Goal: Task Accomplishment & Management: Complete application form

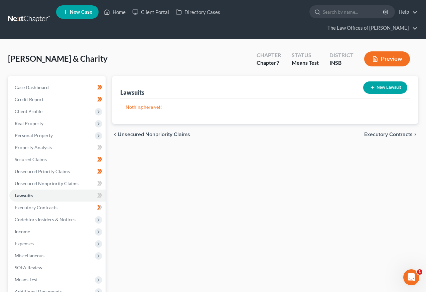
drag, startPoint x: 34, startPoint y: 12, endPoint x: 31, endPoint y: 14, distance: 3.5
click at [34, 13] on link at bounding box center [29, 19] width 43 height 12
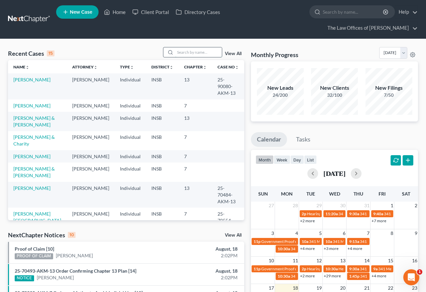
click at [203, 47] on input "search" at bounding box center [198, 52] width 47 height 10
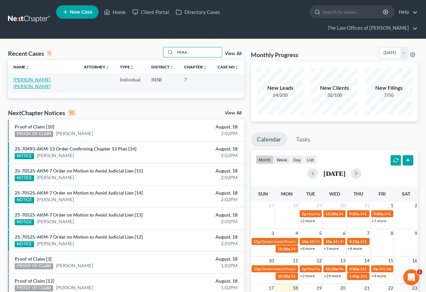
type input "PERA"
click at [37, 77] on link "[PERSON_NAME] [PERSON_NAME]" at bounding box center [31, 83] width 37 height 12
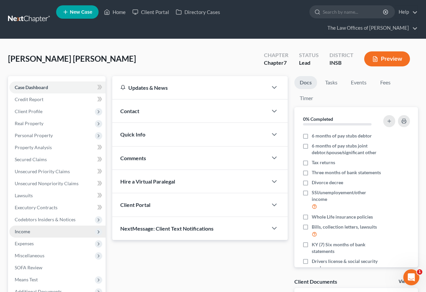
click at [25, 226] on span "Income" at bounding box center [57, 232] width 96 height 12
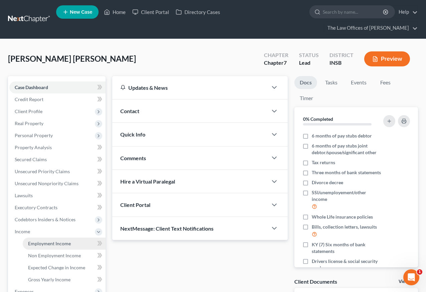
click at [30, 241] on span "Employment Income" at bounding box center [49, 244] width 43 height 6
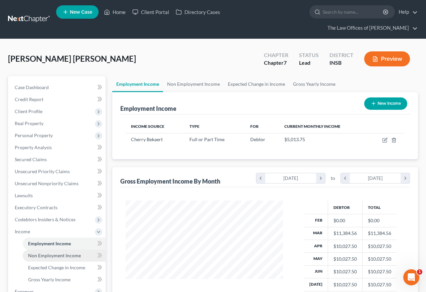
scroll to position [120, 170]
click at [192, 76] on link "Non Employment Income" at bounding box center [193, 84] width 61 height 16
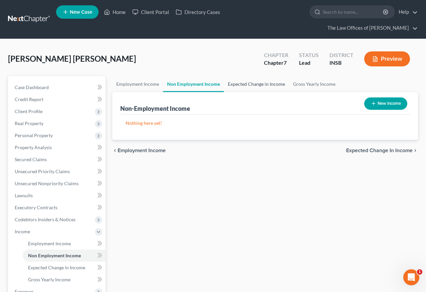
click at [251, 76] on link "Expected Change in Income" at bounding box center [256, 84] width 65 height 16
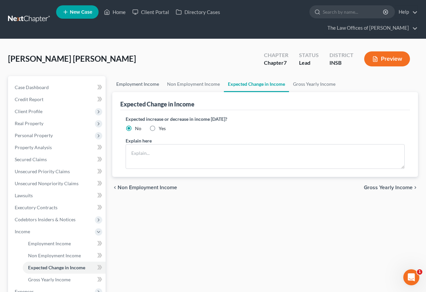
click at [140, 76] on link "Employment Income" at bounding box center [137, 84] width 51 height 16
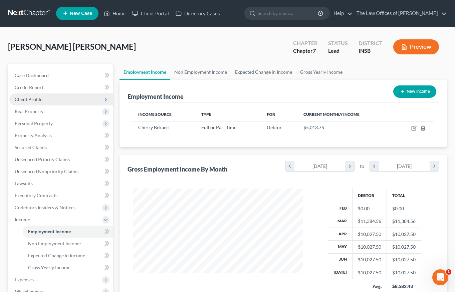
click at [40, 100] on span "Client Profile" at bounding box center [29, 99] width 28 height 6
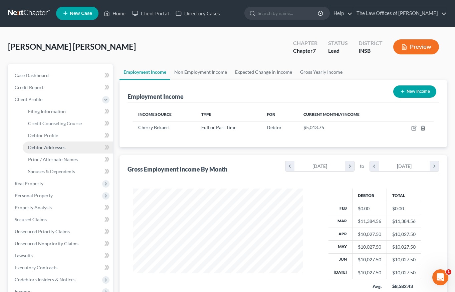
click at [45, 149] on span "Debtor Addresses" at bounding box center [46, 148] width 37 height 6
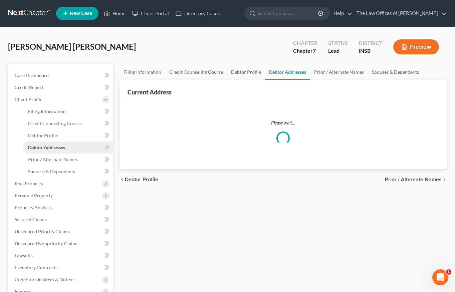
select select "0"
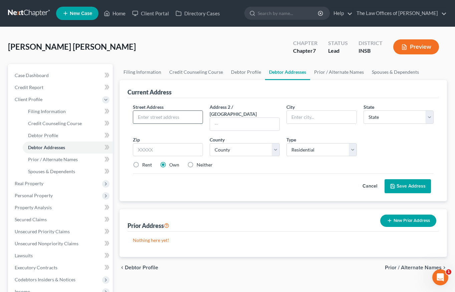
click at [161, 121] on input "text" at bounding box center [167, 117] width 69 height 13
type input "319 E 9th St"
type input "47546"
click at [221, 174] on div "Cancel Save Address" at bounding box center [283, 184] width 301 height 20
type input "Jasper"
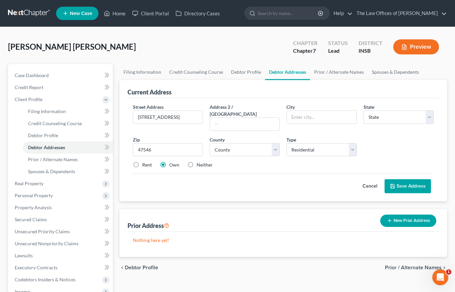
select select "15"
click at [233, 144] on select "County Adams County Allen County Bartholomew County Benton County Blackford Cou…" at bounding box center [245, 149] width 70 height 13
select select "18"
click at [210, 143] on select "County Adams County Allen County Bartholomew County Benton County Blackford Cou…" at bounding box center [245, 149] width 70 height 13
click at [142, 162] on label "Rent" at bounding box center [147, 165] width 10 height 7
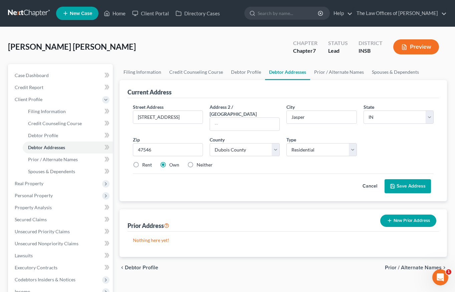
click at [145, 162] on input "Rent" at bounding box center [147, 164] width 4 height 4
radio input "true"
click at [397, 179] on button "Save Address" at bounding box center [407, 186] width 46 height 14
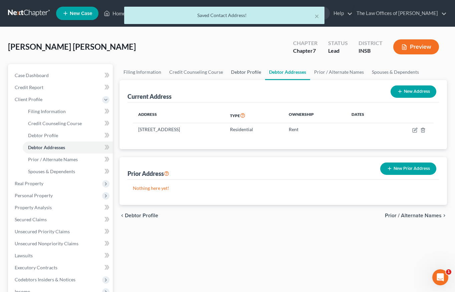
click at [247, 73] on link "Debtor Profile" at bounding box center [246, 72] width 38 height 16
select select "0"
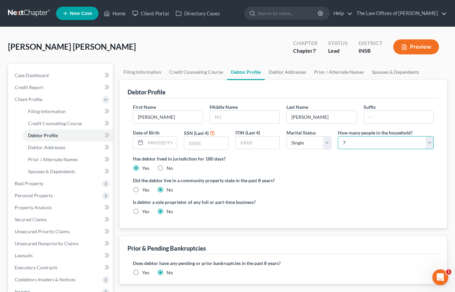
click at [367, 141] on select "Select 1 2 3 4 5 6 7 8 9 10 11 12 13 14 15 16 17 18 19 20" at bounding box center [386, 142] width 96 height 13
select select "4"
click at [338, 136] on select "Select 1 2 3 4 5 6 7 8 9 10 11 12 13 14 15 16 17 18 19 20" at bounding box center [386, 142] width 96 height 13
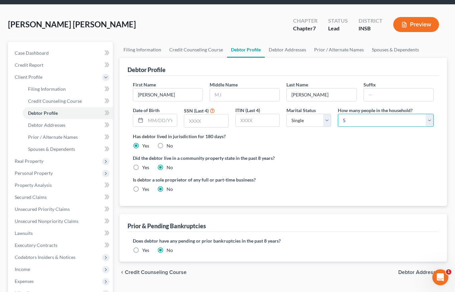
click at [349, 120] on select "Select 1 2 3 4 5 6 7 8 9 10 11 12 13 14 15 16 17 18 19 20" at bounding box center [386, 120] width 96 height 13
drag, startPoint x: 316, startPoint y: 162, endPoint x: 311, endPoint y: 158, distance: 6.5
click at [316, 162] on div "Did the debtor live in a community property state in the past 8 years? Yes No" at bounding box center [283, 163] width 301 height 16
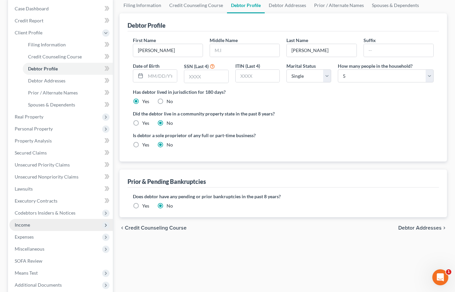
click at [34, 229] on span "Income" at bounding box center [60, 225] width 103 height 12
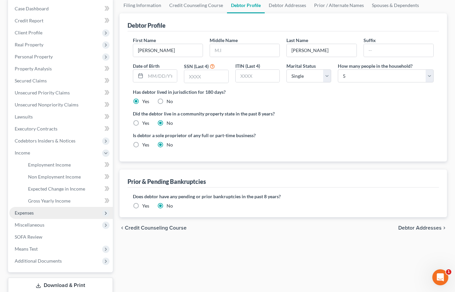
click at [25, 215] on span "Expenses" at bounding box center [24, 213] width 19 height 6
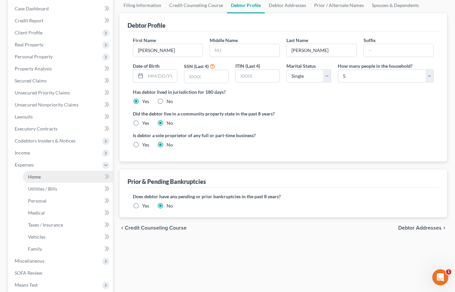
click at [41, 179] on link "Home" at bounding box center [68, 177] width 90 height 12
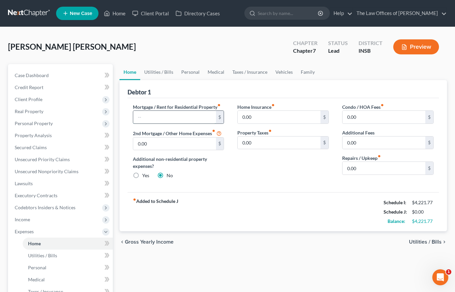
click at [157, 111] on input "text" at bounding box center [174, 117] width 83 height 13
type input "1,600.00"
type input "20.00"
type input "100.00"
click at [161, 71] on link "Utilities / Bills" at bounding box center [158, 72] width 37 height 16
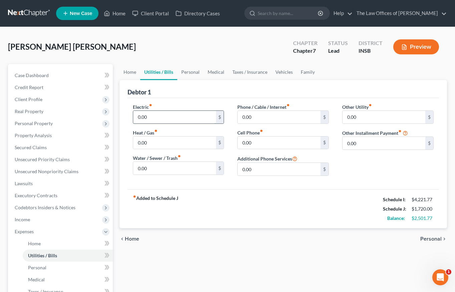
click at [158, 119] on input "0.00" at bounding box center [174, 117] width 83 height 13
type input "360.00"
click at [262, 118] on input "0.00" at bounding box center [279, 117] width 83 height 13
click at [278, 118] on input "0.00" at bounding box center [279, 117] width 83 height 13
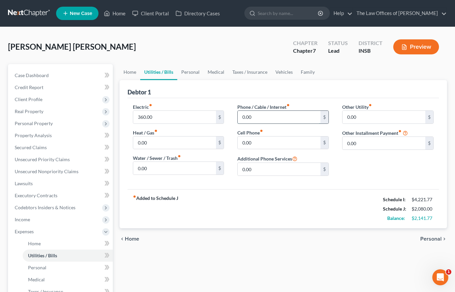
click at [278, 118] on input "0.00" at bounding box center [279, 117] width 83 height 13
type input "150.00"
click at [263, 147] on input "0.00" at bounding box center [279, 142] width 83 height 13
type input "450.00"
click at [185, 73] on link "Personal" at bounding box center [190, 72] width 26 height 16
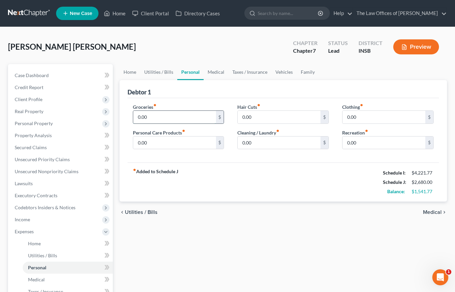
click at [148, 120] on input "0.00" at bounding box center [174, 117] width 83 height 13
type input "850.00"
type input "150.00"
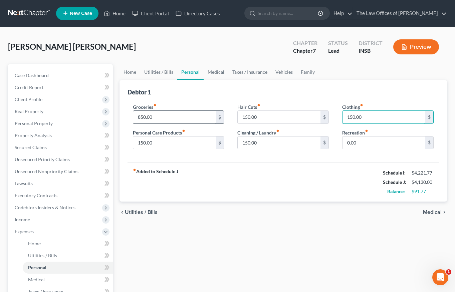
type input "150.00"
type input "100.00"
click at [219, 75] on link "Medical" at bounding box center [216, 72] width 25 height 16
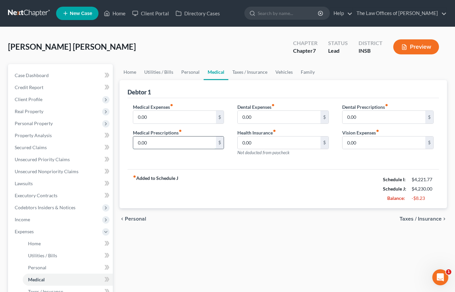
click at [159, 138] on input "0.00" at bounding box center [174, 142] width 83 height 13
click at [157, 143] on input "70.00" at bounding box center [174, 142] width 83 height 13
type input "170.00"
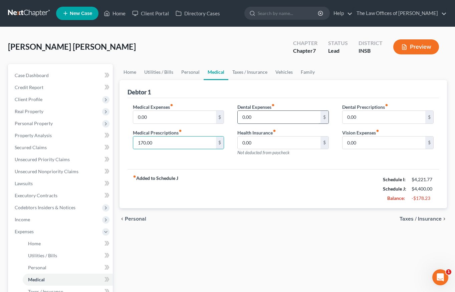
click at [279, 117] on input "0.00" at bounding box center [279, 117] width 83 height 13
click at [256, 113] on input "0.00" at bounding box center [279, 117] width 83 height 13
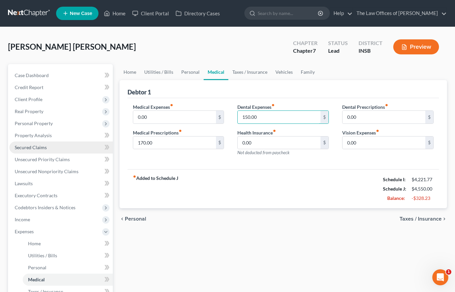
type input "150.00"
click at [251, 114] on input "150.00" at bounding box center [279, 117] width 83 height 13
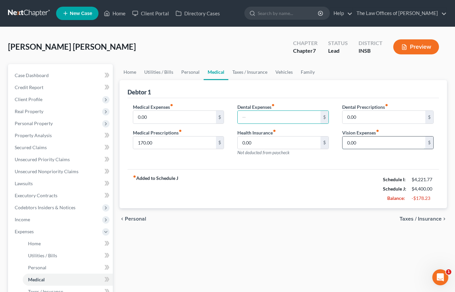
click at [357, 140] on input "0.00" at bounding box center [383, 142] width 83 height 13
type input "20.00"
click at [250, 72] on link "Taxes / Insurance" at bounding box center [249, 72] width 43 height 16
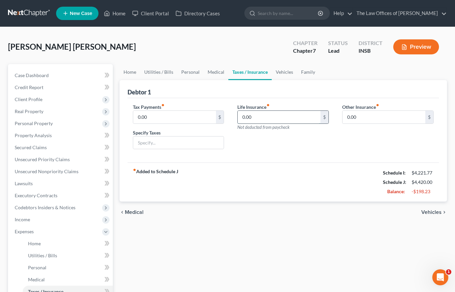
click at [259, 117] on input "0.00" at bounding box center [279, 117] width 83 height 13
click at [285, 68] on link "Vehicles" at bounding box center [284, 72] width 25 height 16
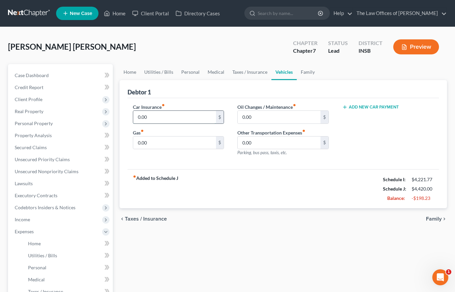
click at [164, 117] on input "0.00" at bounding box center [174, 117] width 83 height 13
type input "200.00"
click at [152, 145] on input "0.00" at bounding box center [174, 142] width 83 height 13
type input "400.00"
click at [381, 107] on button "Add New Car Payment" at bounding box center [370, 106] width 57 height 5
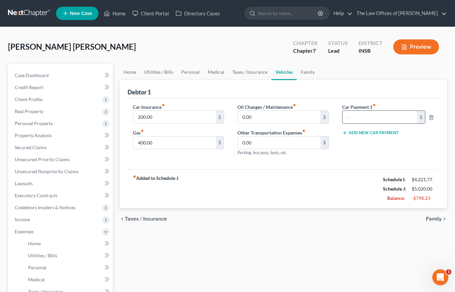
click at [373, 117] on input "text" at bounding box center [379, 117] width 74 height 13
type input "636.00"
click at [357, 136] on div "Car Payment 1 fiber_manual_record 636.00 $ Add New Car Payment" at bounding box center [387, 132] width 105 height 58
click at [358, 132] on button "Add New Car Payment" at bounding box center [370, 132] width 57 height 5
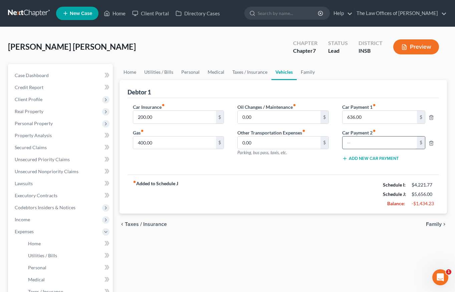
click at [361, 141] on input "text" at bounding box center [379, 142] width 74 height 13
type input "233.00"
click at [330, 169] on div "Car Insurance fiber_manual_record 200.00 $ Gas fiber_manual_record 400.00 $ Oil…" at bounding box center [282, 136] width 311 height 77
click at [259, 115] on input "0.00" at bounding box center [279, 117] width 83 height 13
type input "100.00"
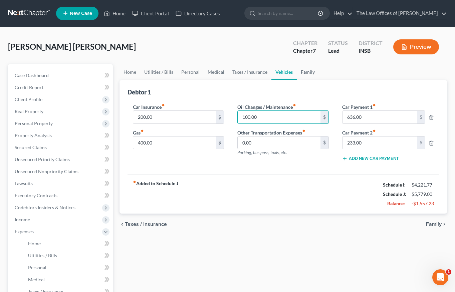
click at [305, 74] on link "Family" at bounding box center [308, 72] width 22 height 16
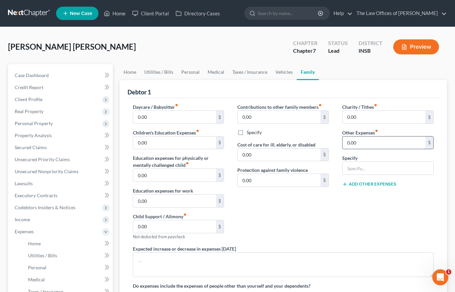
click at [384, 143] on input "0.00" at bounding box center [383, 142] width 83 height 13
type input "100.00"
click at [378, 175] on div at bounding box center [387, 168] width 91 height 13
click at [378, 171] on input "text" at bounding box center [387, 168] width 91 height 13
type input "Pet Expenses"
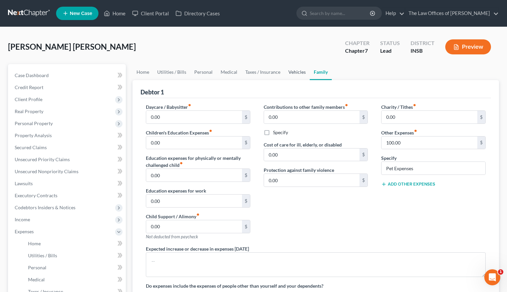
click at [298, 69] on link "Vehicles" at bounding box center [296, 72] width 25 height 16
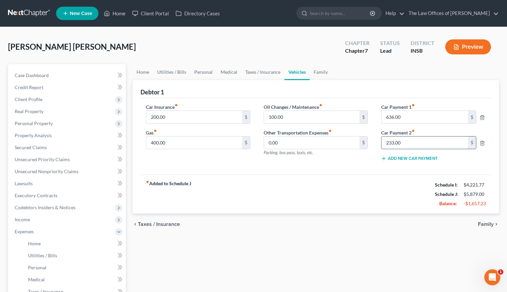
click at [419, 142] on input "233.00" at bounding box center [424, 142] width 86 height 13
click at [411, 119] on input "636.00" at bounding box center [424, 117] width 86 height 13
drag, startPoint x: 397, startPoint y: 243, endPoint x: 388, endPoint y: 240, distance: 9.6
click at [397, 243] on div "Home Utilities / Bills Personal Medical Taxes / Insurance Vehicles Family Debto…" at bounding box center [315, 238] width 373 height 349
click at [31, 180] on link "Lawsuits" at bounding box center [67, 184] width 116 height 12
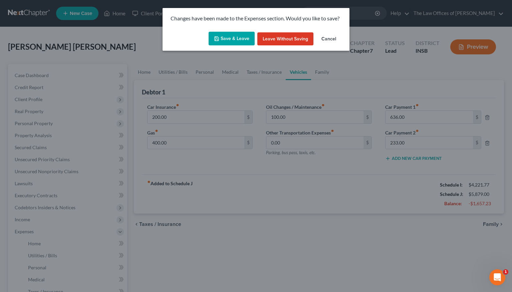
click at [233, 39] on button "Save & Leave" at bounding box center [232, 39] width 46 height 14
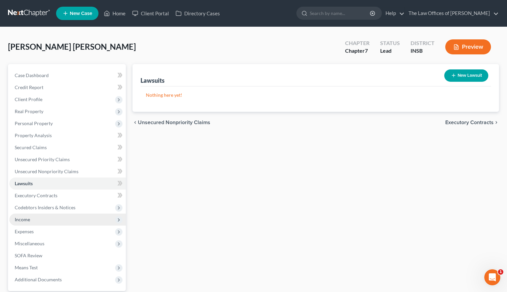
click at [45, 220] on span "Income" at bounding box center [67, 220] width 116 height 12
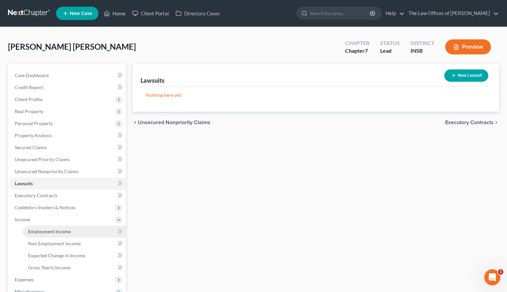
click at [68, 229] on span "Employment Income" at bounding box center [49, 232] width 43 height 6
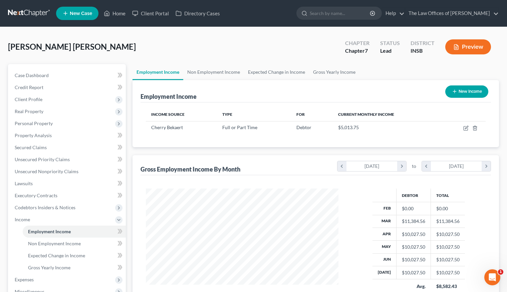
scroll to position [120, 206]
click at [198, 71] on link "Non Employment Income" at bounding box center [213, 72] width 61 height 16
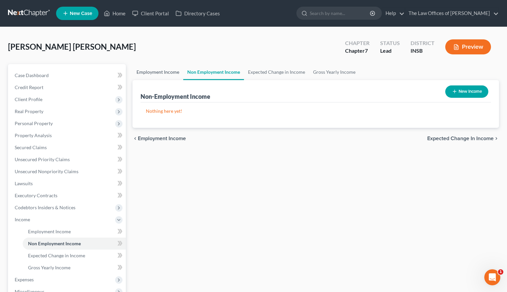
click at [151, 72] on link "Employment Income" at bounding box center [157, 72] width 51 height 16
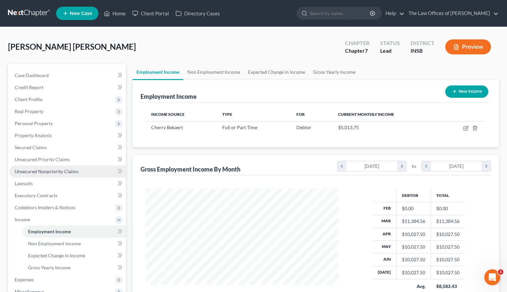
scroll to position [120, 206]
click at [18, 12] on link at bounding box center [29, 13] width 43 height 12
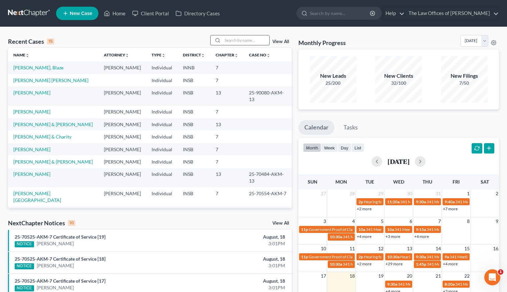
click at [233, 40] on input "search" at bounding box center [246, 40] width 47 height 10
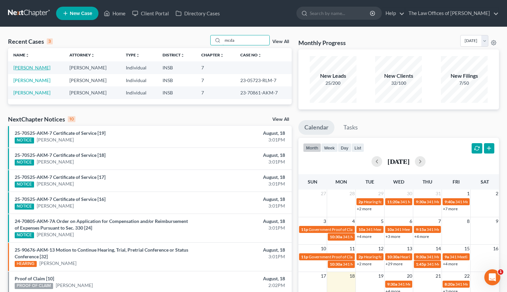
type input "mcda"
click at [39, 65] on link "McDaniel, Abigail" at bounding box center [31, 68] width 37 height 6
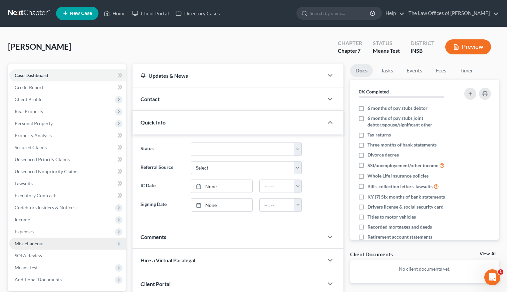
scroll to position [44, 0]
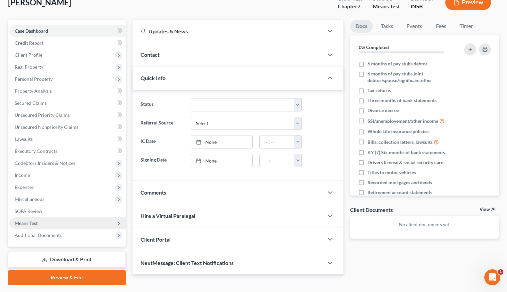
click at [29, 222] on span "Means Test" at bounding box center [26, 223] width 23 height 6
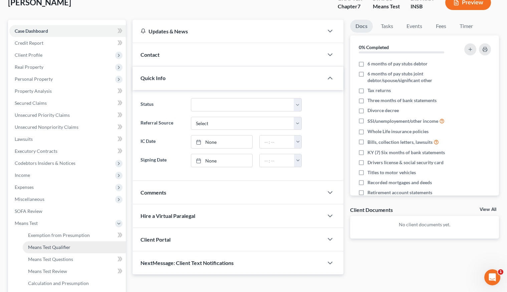
click at [52, 248] on span "Means Test Qualifier" at bounding box center [49, 247] width 42 height 6
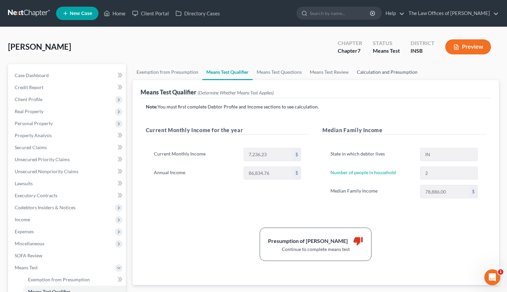
click at [380, 73] on link "Calculation and Presumption" at bounding box center [387, 72] width 69 height 16
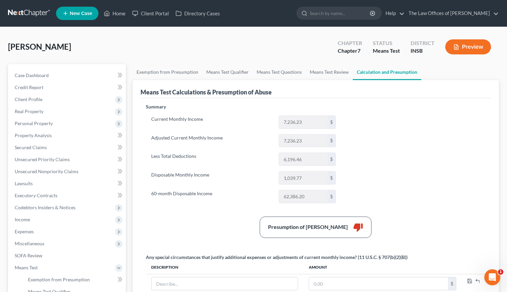
click at [19, 13] on link at bounding box center [29, 13] width 43 height 12
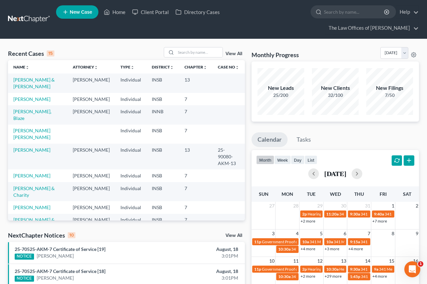
click at [34, 201] on td "[PERSON_NAME]" at bounding box center [37, 207] width 59 height 12
click at [36, 185] on link "[PERSON_NAME] & Charity" at bounding box center [33, 191] width 41 height 12
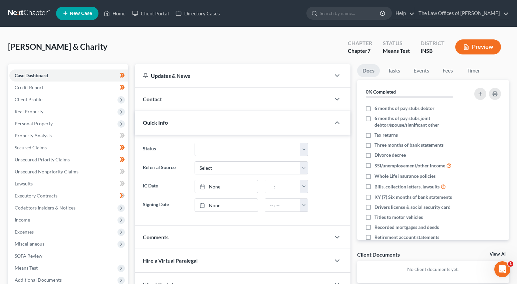
scroll to position [44, 0]
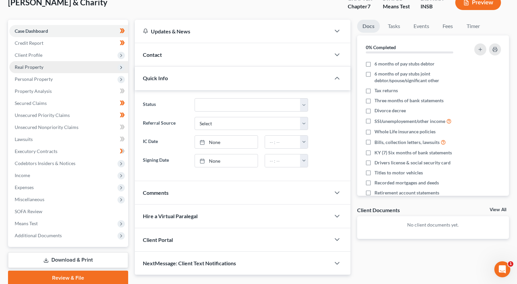
click at [41, 68] on span "Real Property" at bounding box center [29, 67] width 29 height 6
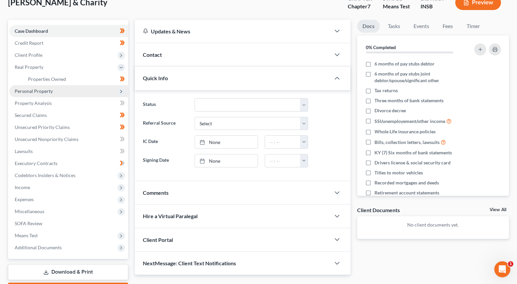
click at [43, 89] on span "Personal Property" at bounding box center [34, 91] width 38 height 6
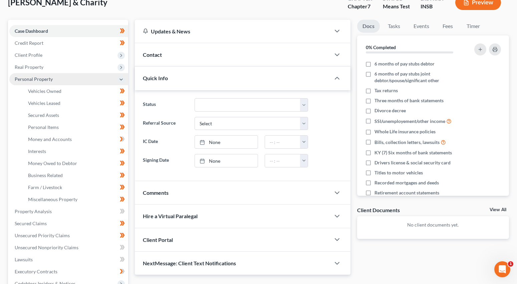
click at [43, 82] on span "Personal Property" at bounding box center [68, 79] width 119 height 12
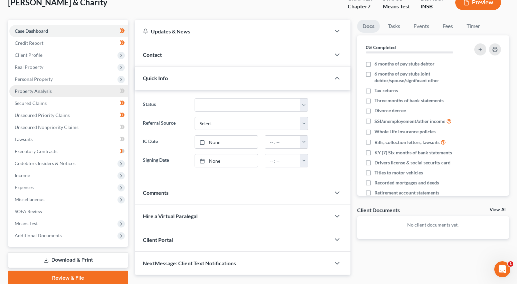
click at [44, 92] on span "Property Analysis" at bounding box center [33, 91] width 37 height 6
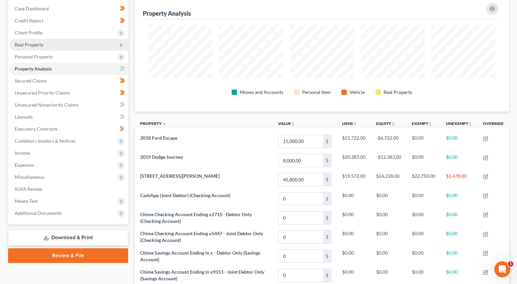
scroll to position [89, 0]
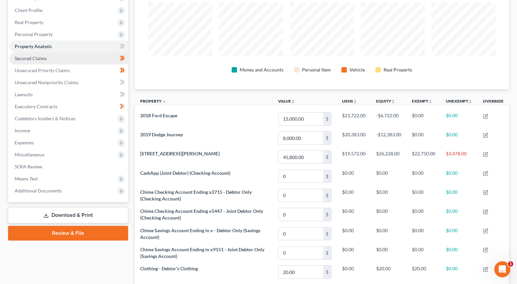
click at [35, 57] on span "Secured Claims" at bounding box center [31, 58] width 32 height 6
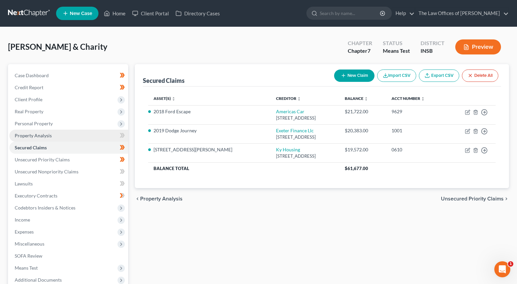
scroll to position [67, 0]
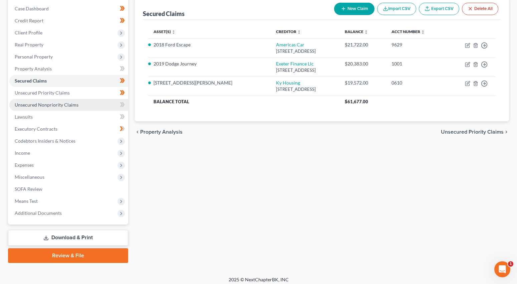
click at [56, 103] on span "Unsecured Nonpriority Claims" at bounding box center [47, 105] width 64 height 6
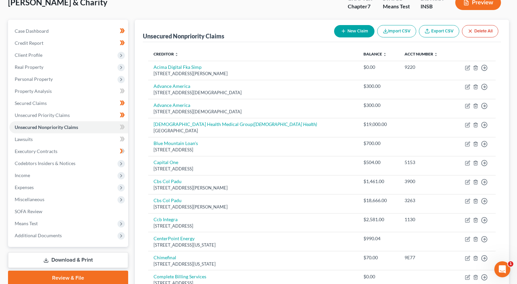
scroll to position [67, 0]
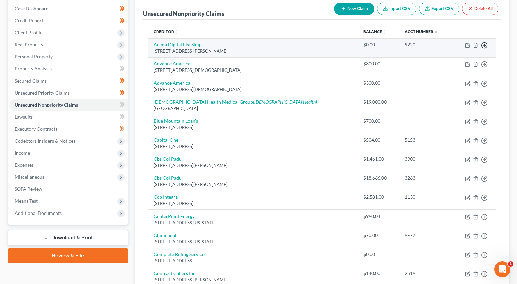
click at [484, 47] on icon "button" at bounding box center [484, 45] width 7 height 7
click at [443, 86] on link "Move to Notice Only" at bounding box center [454, 83] width 56 height 11
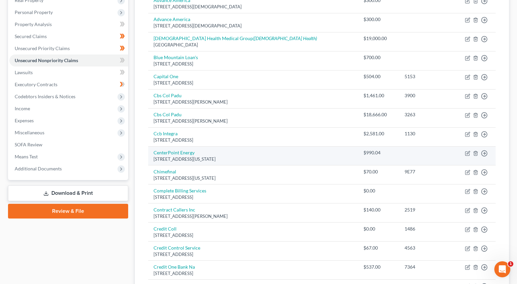
scroll to position [156, 0]
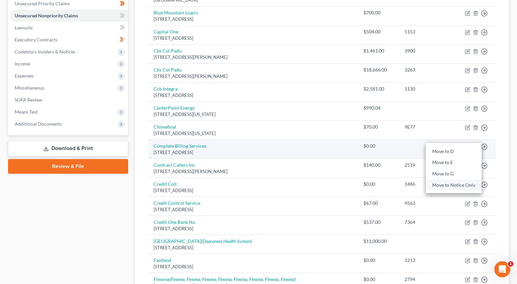
click at [438, 184] on link "Move to Notice Only" at bounding box center [454, 184] width 56 height 11
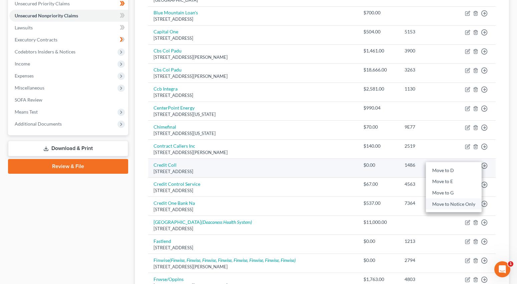
click at [440, 204] on link "Move to Notice Only" at bounding box center [454, 203] width 56 height 11
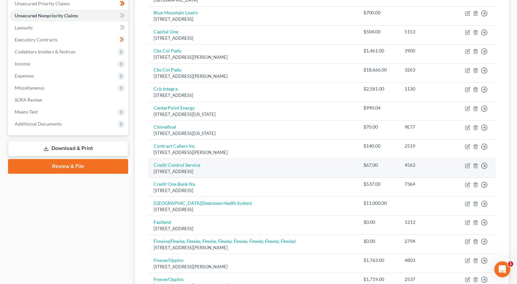
scroll to position [223, 0]
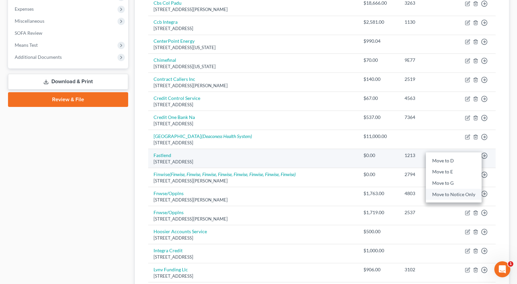
click at [458, 193] on link "Move to Notice Only" at bounding box center [454, 194] width 56 height 11
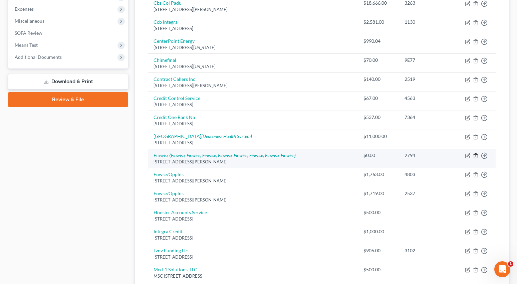
click at [475, 156] on icon "button" at bounding box center [475, 155] width 5 height 5
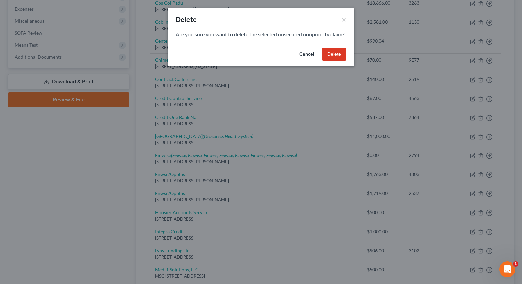
click at [332, 61] on button "Delete" at bounding box center [334, 54] width 24 height 13
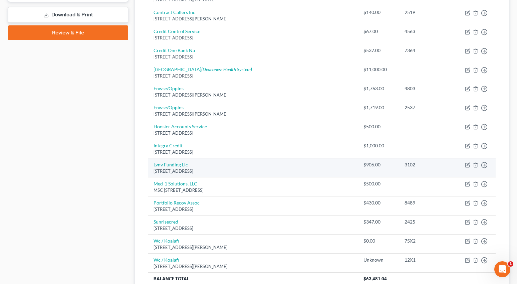
scroll to position [334, 0]
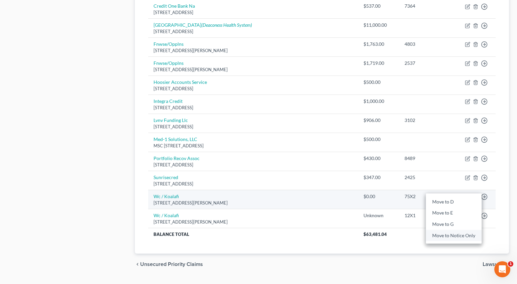
click at [448, 237] on link "Move to Notice Only" at bounding box center [454, 235] width 56 height 11
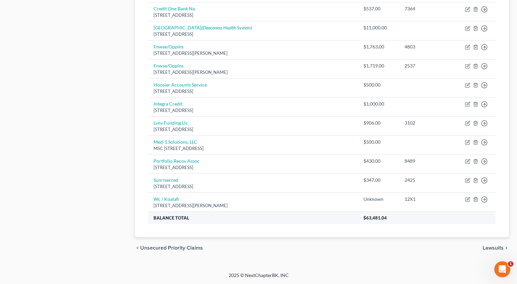
scroll to position [331, 0]
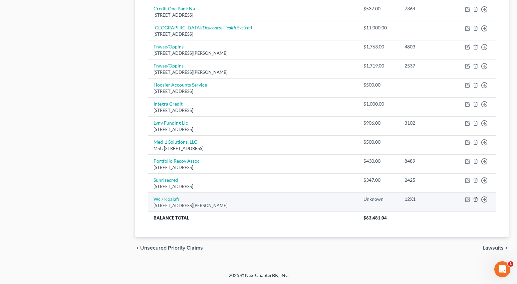
click at [476, 202] on icon "button" at bounding box center [475, 199] width 3 height 4
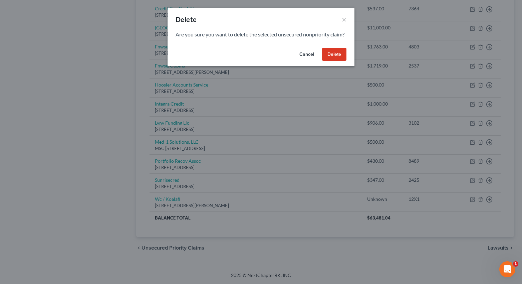
click at [335, 61] on button "Delete" at bounding box center [334, 54] width 24 height 13
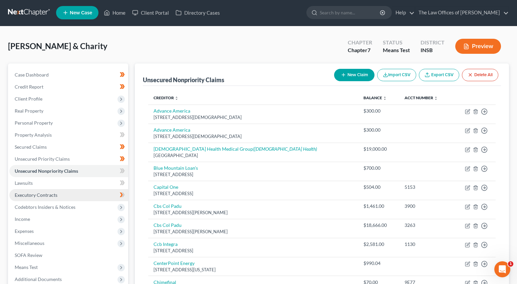
scroll to position [45, 0]
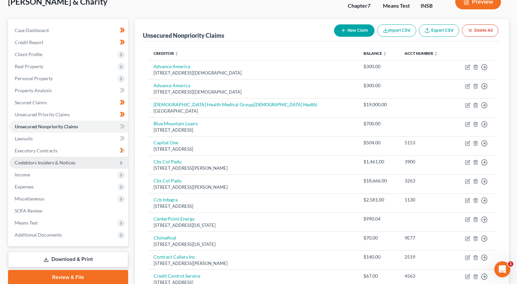
click at [40, 164] on span "Codebtors Insiders & Notices" at bounding box center [45, 163] width 61 height 6
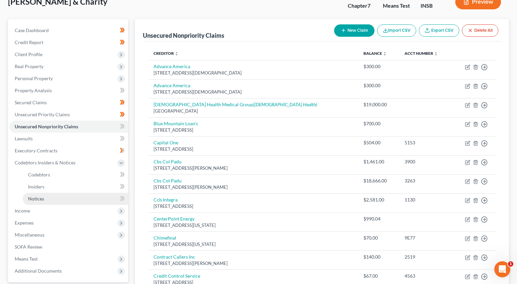
click at [50, 201] on link "Notices" at bounding box center [75, 199] width 105 height 12
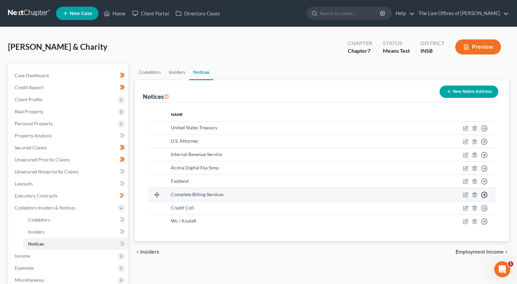
click at [484, 131] on icon "button" at bounding box center [484, 128] width 7 height 7
click at [463, 222] on link "Move to F" at bounding box center [462, 221] width 37 height 11
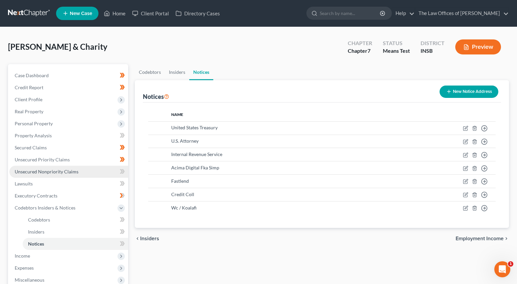
click at [35, 174] on span "Unsecured Nonpriority Claims" at bounding box center [47, 172] width 64 height 6
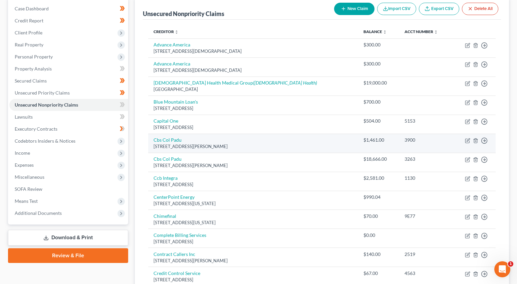
scroll to position [89, 0]
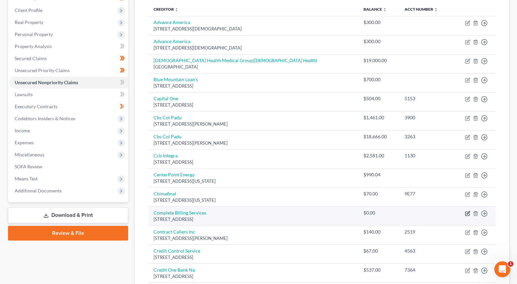
click at [469, 215] on icon "button" at bounding box center [467, 213] width 4 height 4
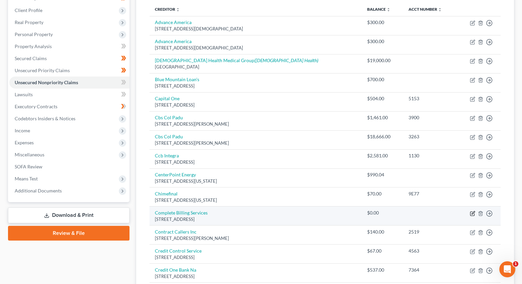
select select "15"
select select "2"
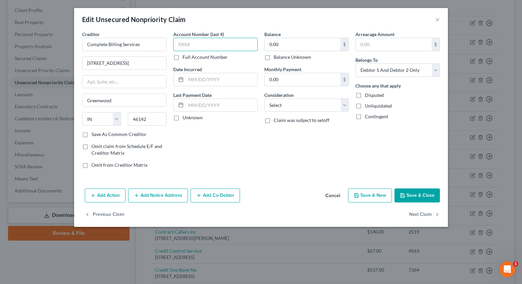
click at [217, 43] on input "text" at bounding box center [215, 44] width 84 height 13
click at [281, 42] on input "0.00" at bounding box center [303, 44] width 76 height 13
type input "200.00"
click at [419, 187] on div "Add Action Add Notice Address Add Co-Debtor Cancel Save & New Save & Close" at bounding box center [261, 197] width 374 height 22
click at [419, 195] on button "Save & Close" at bounding box center [416, 195] width 45 height 14
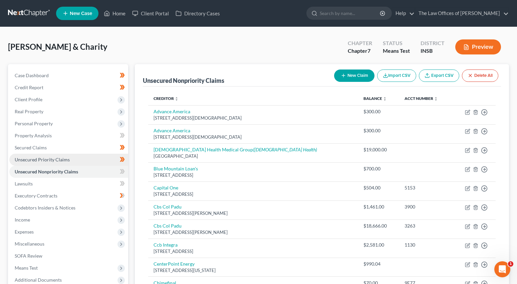
scroll to position [22, 0]
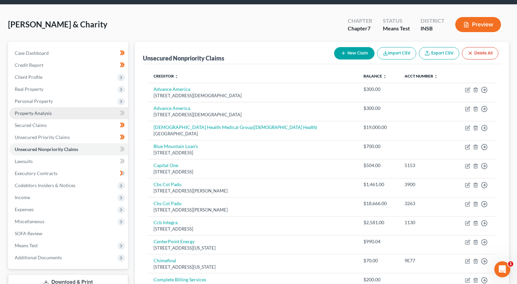
click at [39, 116] on link "Property Analysis" at bounding box center [68, 113] width 119 height 12
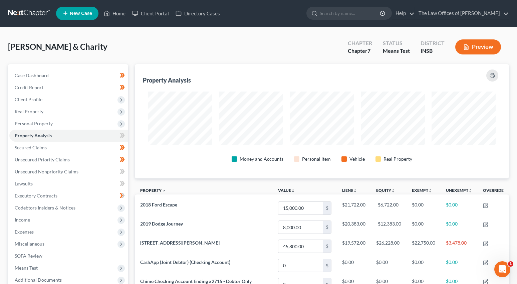
scroll to position [333617, 333357]
click at [25, 121] on span "Personal Property" at bounding box center [34, 123] width 38 height 6
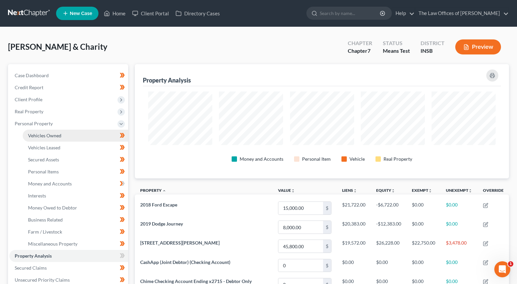
drag, startPoint x: 33, startPoint y: 133, endPoint x: 38, endPoint y: 133, distance: 4.3
click at [34, 133] on span "Vehicles Owned" at bounding box center [44, 135] width 33 height 6
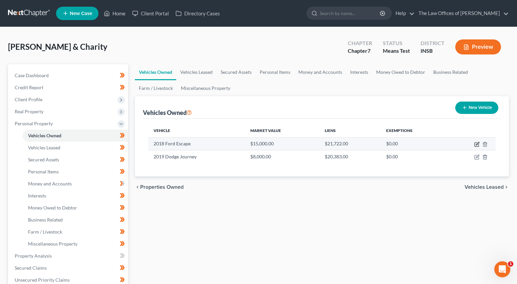
click at [477, 144] on icon "button" at bounding box center [476, 144] width 5 height 5
select select "0"
select select "8"
select select "1"
select select "2"
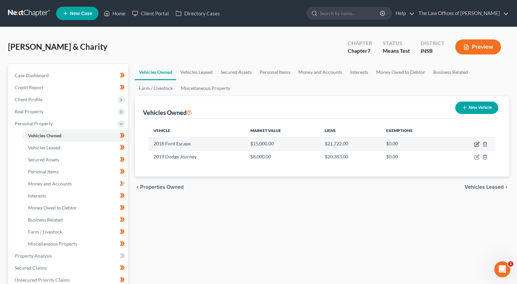
select select "2"
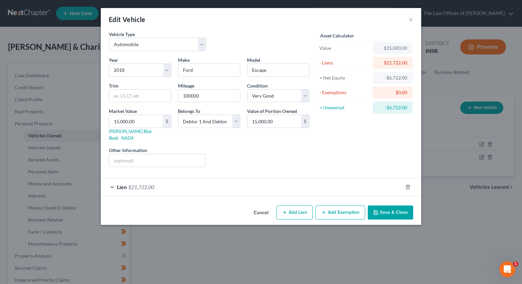
click at [261, 182] on div "Lien $21,722.00" at bounding box center [252, 187] width 302 height 18
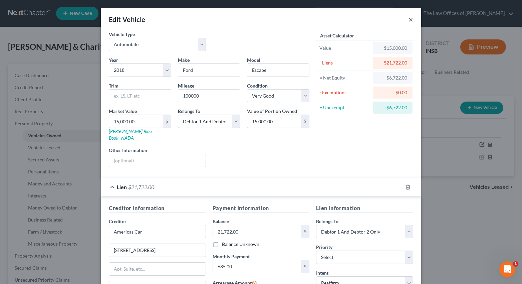
click at [408, 19] on button "×" at bounding box center [410, 19] width 5 height 8
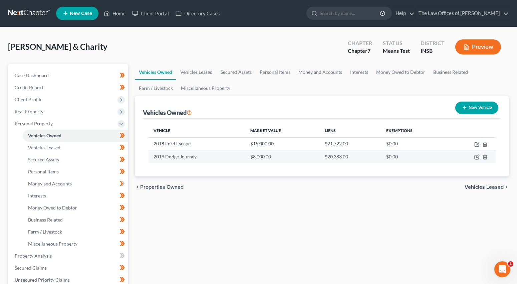
click at [477, 158] on icon "button" at bounding box center [477, 156] width 3 height 3
select select "0"
select select "7"
select select "2"
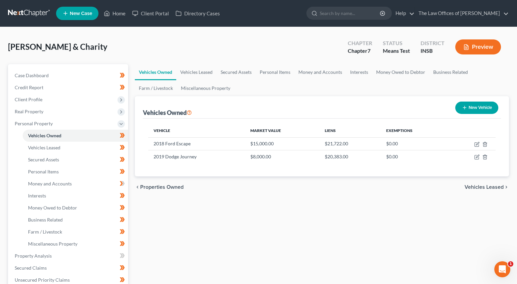
select select "45"
select select "2"
select select "0"
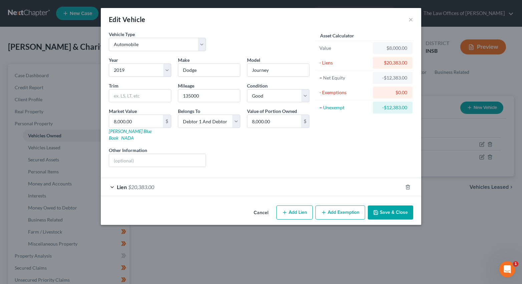
click at [342, 185] on div "Lien $20,383.00" at bounding box center [252, 187] width 302 height 18
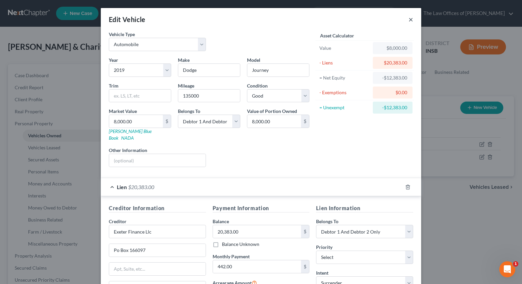
click at [408, 21] on button "×" at bounding box center [410, 19] width 5 height 8
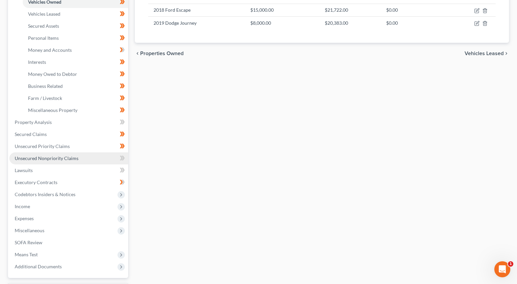
scroll to position [178, 0]
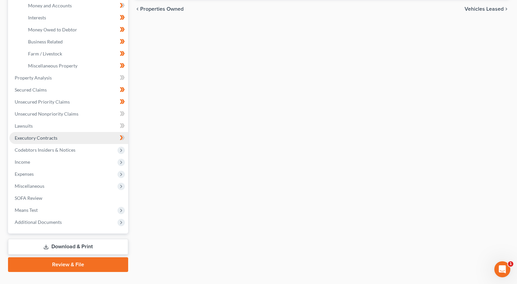
click at [40, 136] on span "Executory Contracts" at bounding box center [36, 138] width 43 height 6
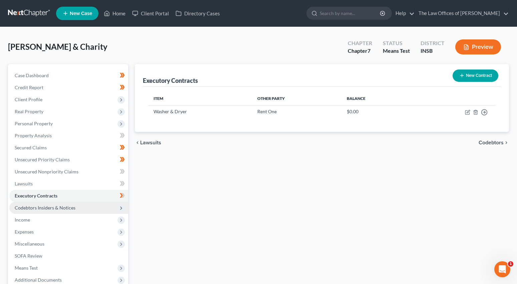
click at [57, 211] on span "Codebtors Insiders & Notices" at bounding box center [68, 208] width 119 height 12
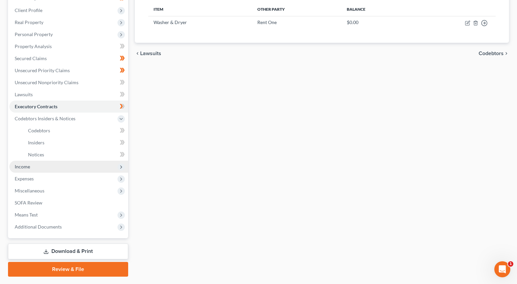
click at [31, 167] on span "Income" at bounding box center [68, 167] width 119 height 12
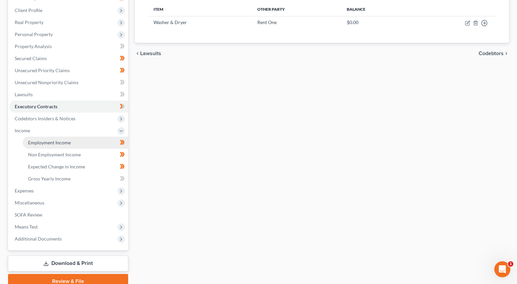
click at [36, 145] on span "Employment Income" at bounding box center [49, 142] width 43 height 6
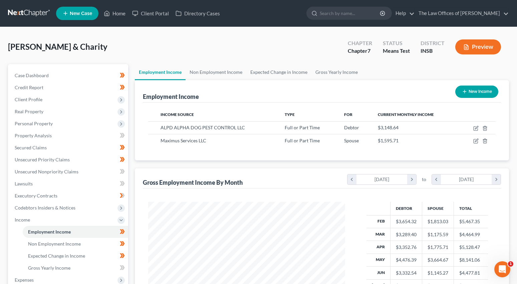
scroll to position [44, 0]
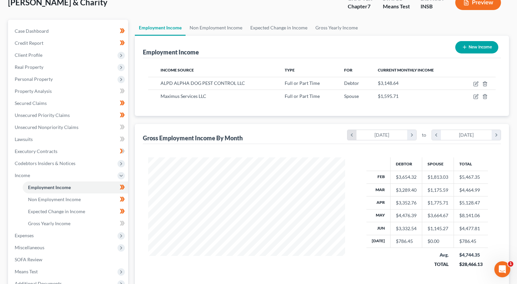
click at [352, 137] on icon "chevron_left" at bounding box center [351, 135] width 9 height 10
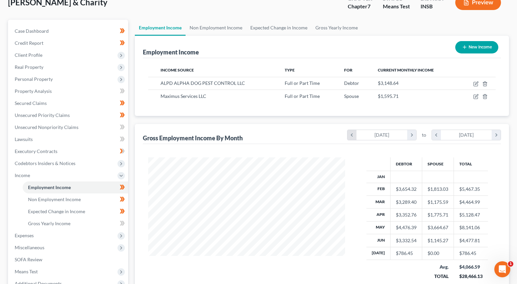
scroll to position [132, 211]
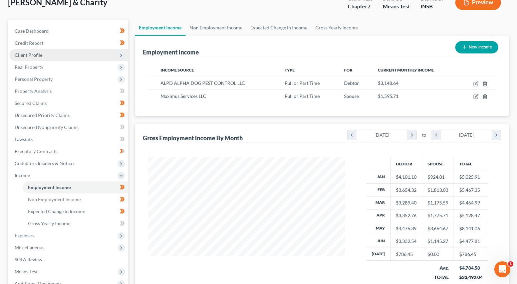
click at [33, 55] on span "Client Profile" at bounding box center [29, 55] width 28 height 6
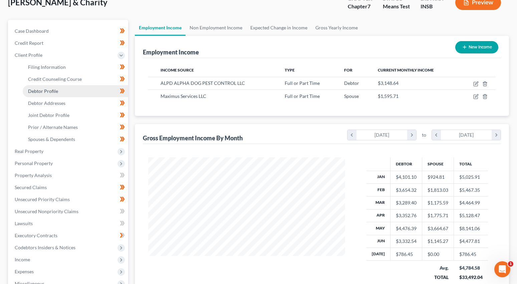
click at [45, 93] on span "Debtor Profile" at bounding box center [43, 91] width 30 height 6
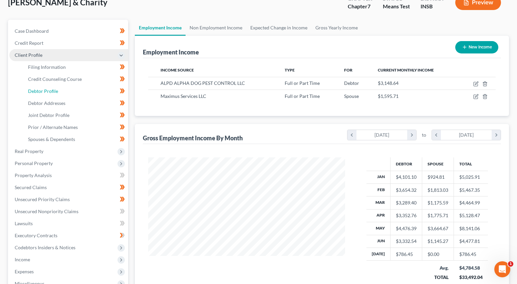
select select "1"
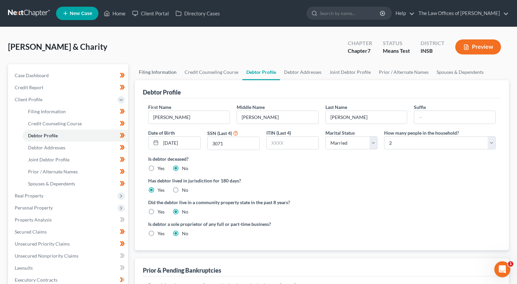
click at [151, 73] on link "Filing Information" at bounding box center [158, 72] width 46 height 16
select select "1"
select select "0"
select select "15"
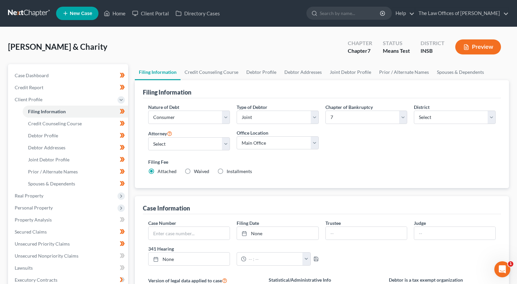
scroll to position [133, 0]
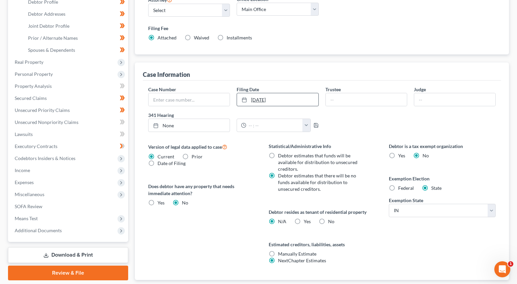
type input "8/18/2025"
click at [252, 98] on link "8/18/2025" at bounding box center [277, 99] width 81 height 13
click at [29, 184] on span "Expenses" at bounding box center [24, 182] width 19 height 6
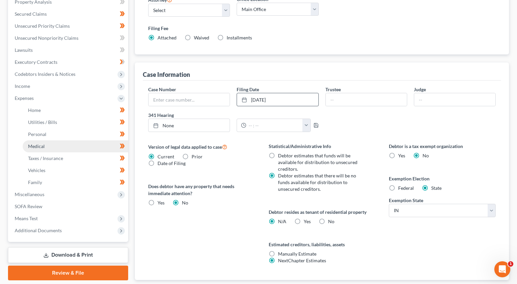
click at [43, 151] on link "Medical" at bounding box center [75, 146] width 105 height 12
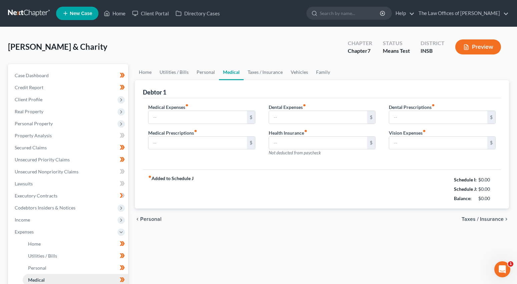
type input "0.00"
type input "350.00"
type input "0.00"
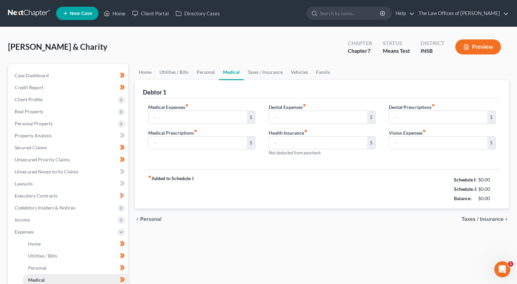
type input "0.00"
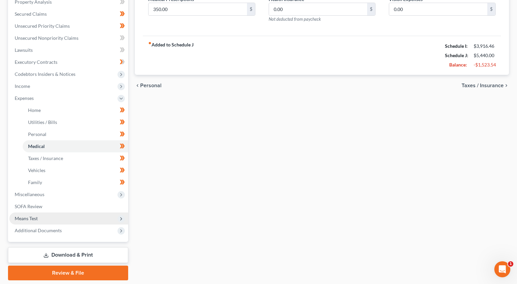
scroll to position [155, 0]
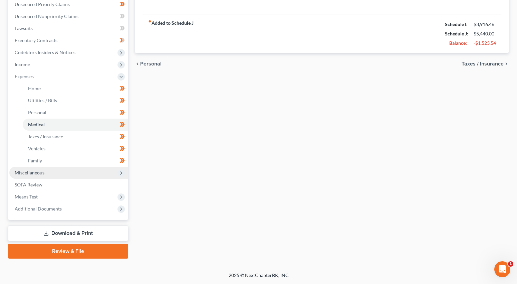
click at [34, 174] on span "Miscellaneous" at bounding box center [30, 173] width 30 height 6
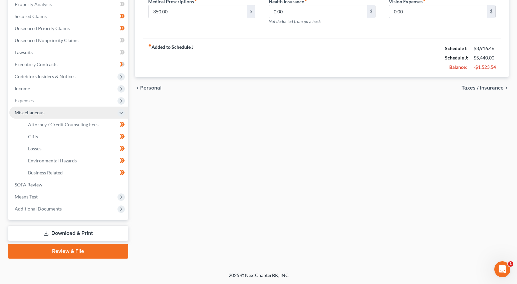
scroll to position [131, 0]
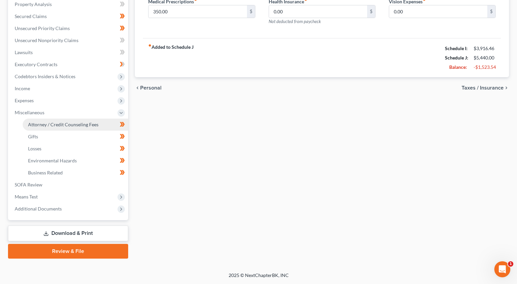
click at [48, 125] on span "Attorney / Credit Counseling Fees" at bounding box center [63, 124] width 70 height 6
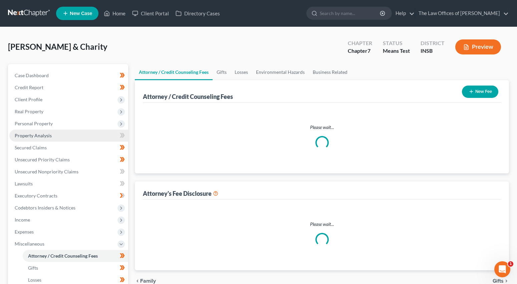
select select "17"
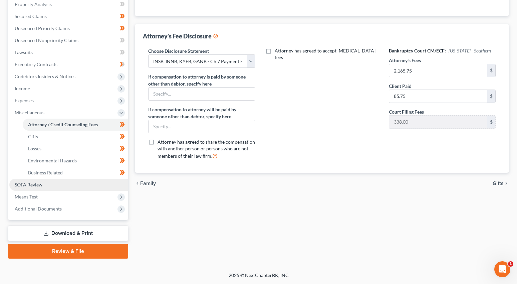
scroll to position [87, 0]
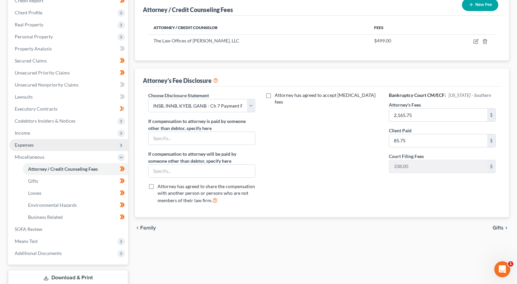
click at [26, 148] on span "Expenses" at bounding box center [68, 145] width 119 height 12
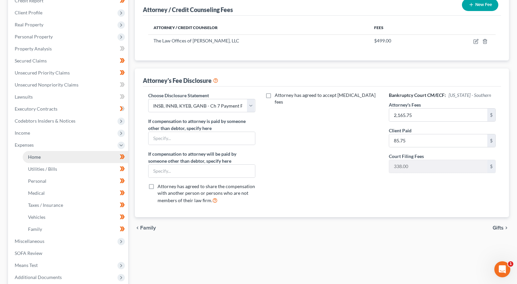
click at [32, 158] on span "Home" at bounding box center [34, 157] width 13 height 6
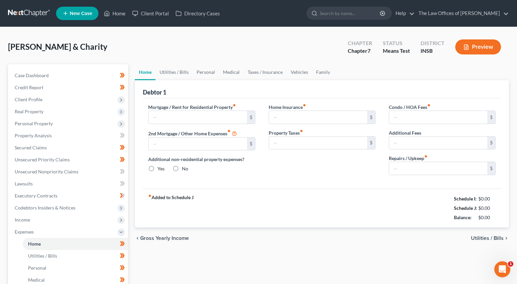
type input "1,200.00"
type input "0.00"
radio input "true"
type input "0.00"
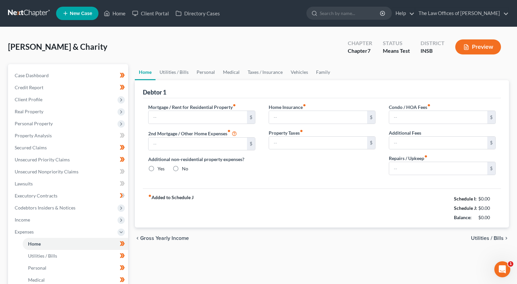
type input "0.00"
click at [299, 73] on link "Vehicles" at bounding box center [299, 72] width 25 height 16
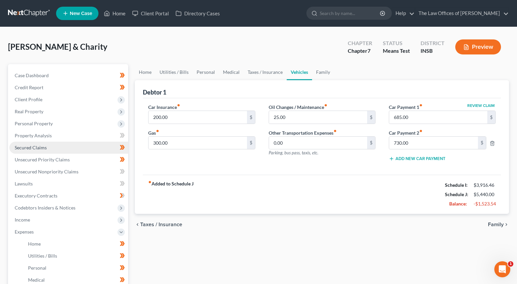
click at [30, 145] on span "Secured Claims" at bounding box center [31, 148] width 32 height 6
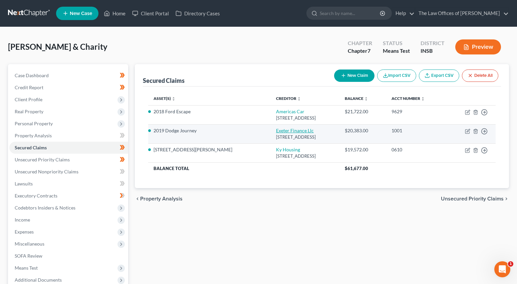
click at [276, 129] on link "Exeter Finance Llc" at bounding box center [295, 130] width 38 height 6
select select "45"
select select "0"
select select "2"
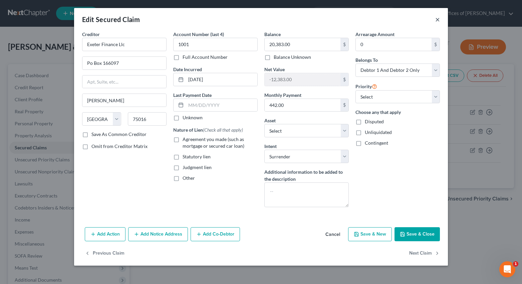
click at [436, 20] on button "×" at bounding box center [437, 19] width 5 height 8
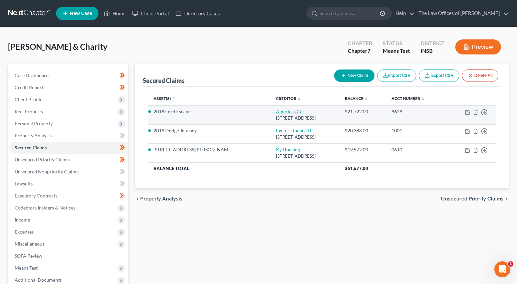
click at [276, 111] on link "Americas Car" at bounding box center [290, 111] width 28 height 6
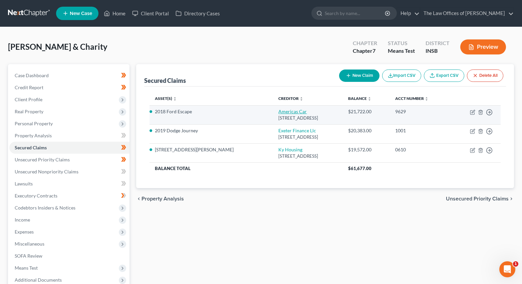
select select "2"
select select "10"
select select "2"
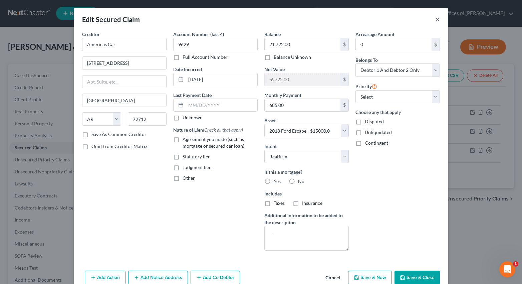
click at [435, 21] on button "×" at bounding box center [437, 19] width 5 height 8
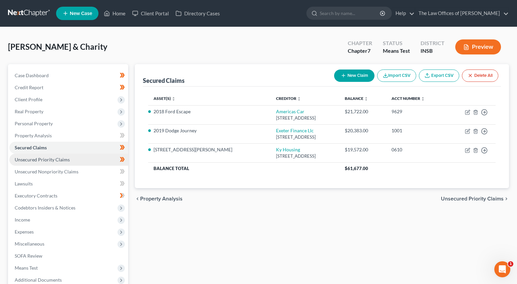
scroll to position [67, 0]
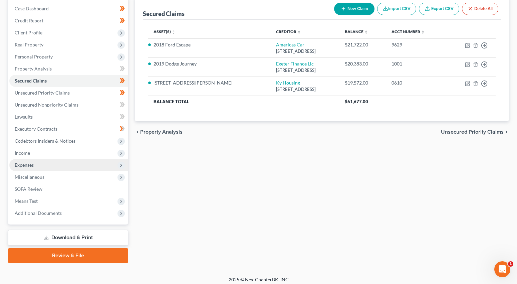
click at [33, 165] on span "Expenses" at bounding box center [24, 165] width 19 height 6
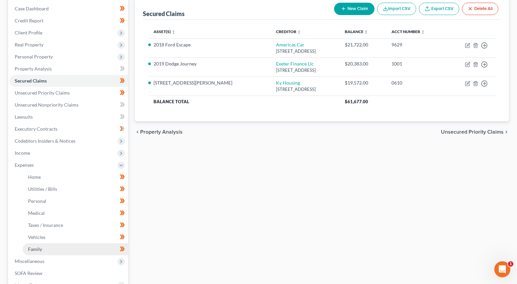
click at [35, 248] on span "Family" at bounding box center [35, 249] width 14 height 6
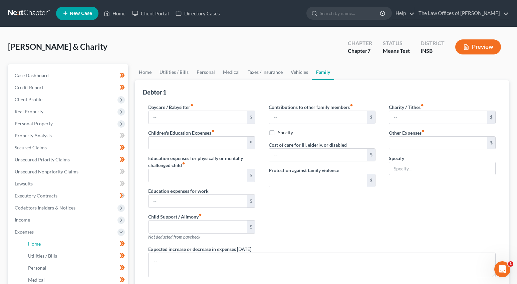
type input "0.00"
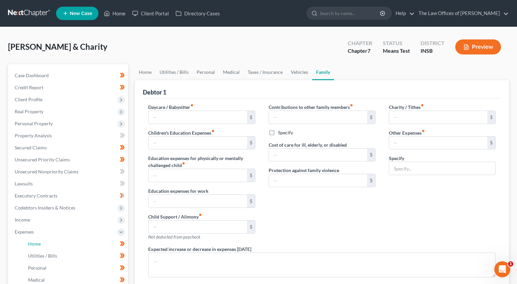
type input "0.00"
type input "75.00"
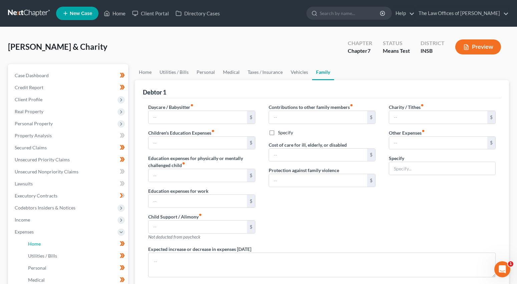
type input "Pet Expenses"
radio input "true"
click at [39, 238] on link "Home" at bounding box center [75, 244] width 105 height 12
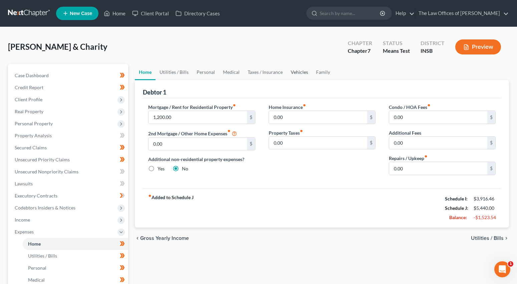
click at [300, 76] on link "Vehicles" at bounding box center [299, 72] width 25 height 16
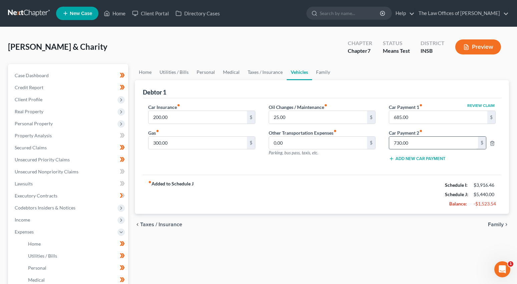
click at [408, 143] on input "730.00" at bounding box center [433, 142] width 89 height 13
click at [324, 166] on div "Oil Changes / Maintenance fiber_manual_record 25.00 $ Other Transportation Expe…" at bounding box center [322, 134] width 120 height 63
click at [320, 73] on link "Family" at bounding box center [323, 72] width 22 height 16
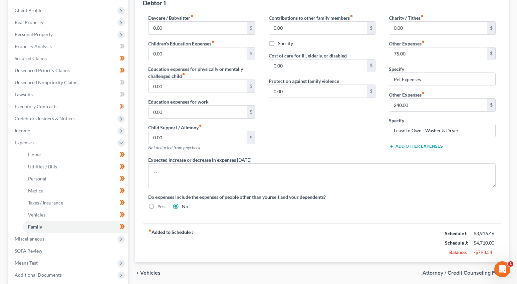
scroll to position [155, 0]
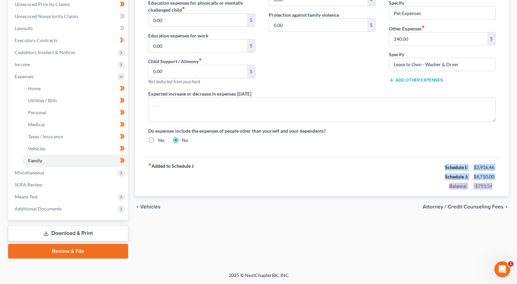
drag, startPoint x: 441, startPoint y: 167, endPoint x: 500, endPoint y: 186, distance: 62.3
click at [500, 186] on div "fiber_manual_record Added to Schedule J Schedule I: $3,916.46 Schedule J: $4,71…" at bounding box center [322, 176] width 358 height 39
copy div "Schedule I: $3,916.46 Schedule J: $4,710.00 Balance: -$793.54"
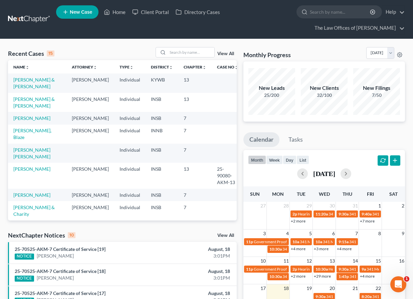
click at [225, 53] on link "View All" at bounding box center [225, 53] width 17 height 5
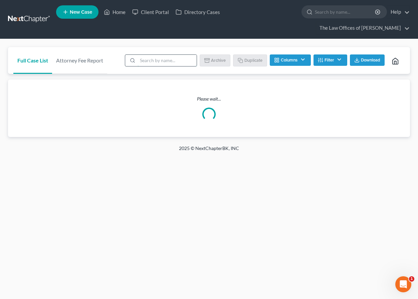
click at [180, 62] on input "search" at bounding box center [166, 60] width 59 height 11
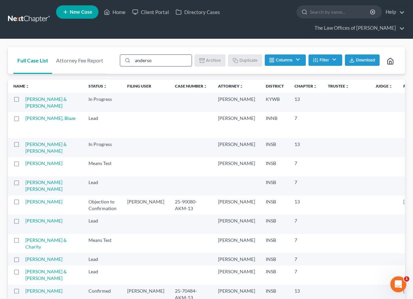
type input "anderson"
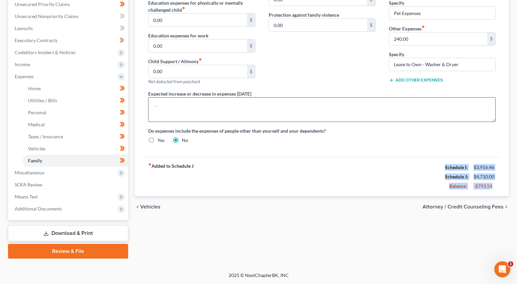
scroll to position [66, 0]
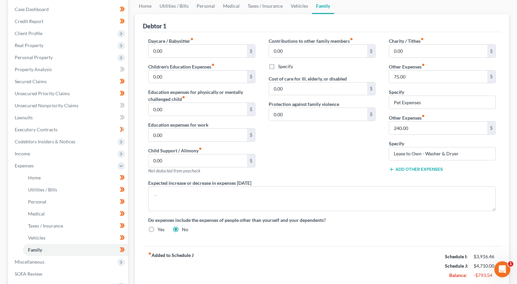
click at [329, 169] on div "Contributions to other family members fiber_manual_record 0.00 $ Specify Cost o…" at bounding box center [322, 108] width 120 height 142
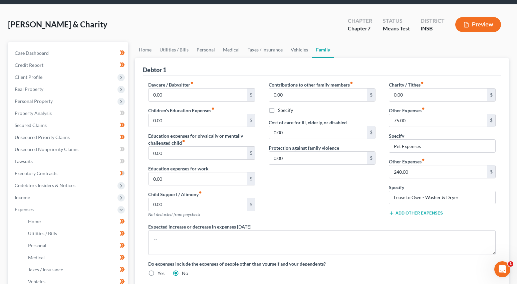
scroll to position [0, 0]
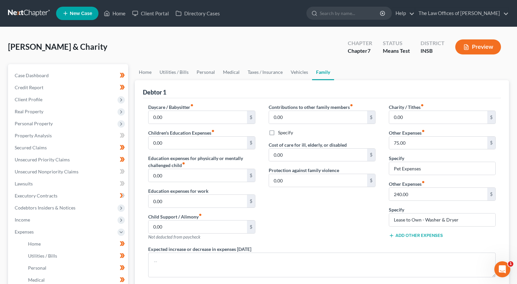
click at [31, 12] on link at bounding box center [29, 13] width 43 height 12
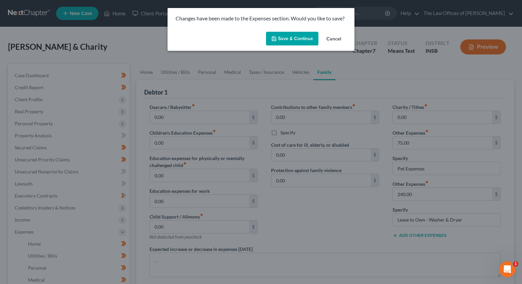
click at [291, 39] on button "Save & Continue" at bounding box center [292, 39] width 52 height 14
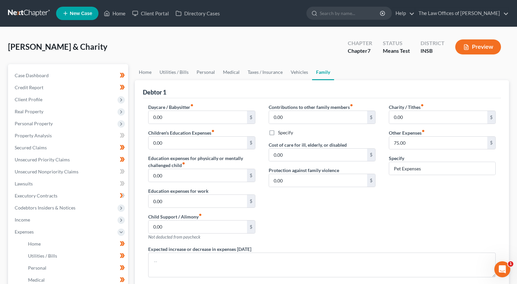
click at [40, 10] on link at bounding box center [29, 13] width 43 height 12
